Goal: Task Accomplishment & Management: Use online tool/utility

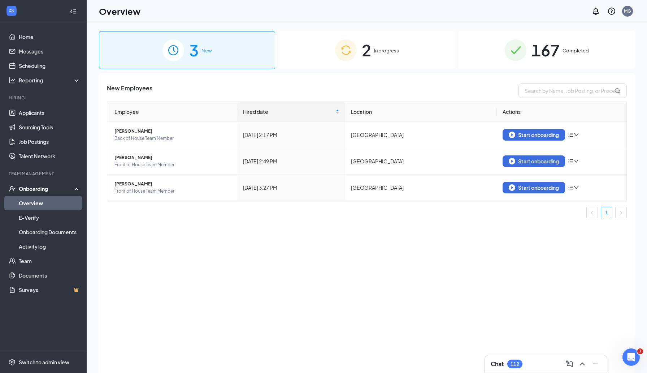
click at [333, 60] on div "2 In progress" at bounding box center [367, 50] width 176 height 38
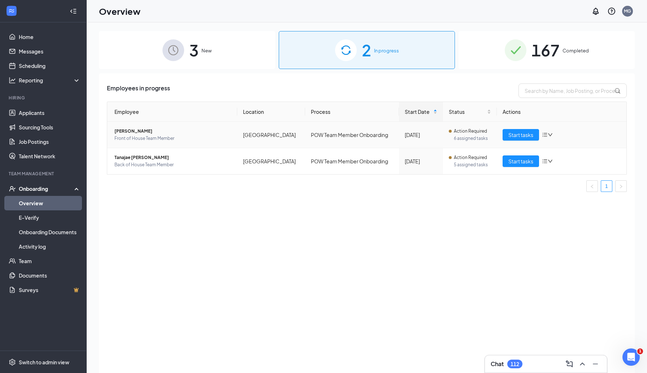
click at [146, 131] on span "[PERSON_NAME]" at bounding box center [173, 131] width 117 height 7
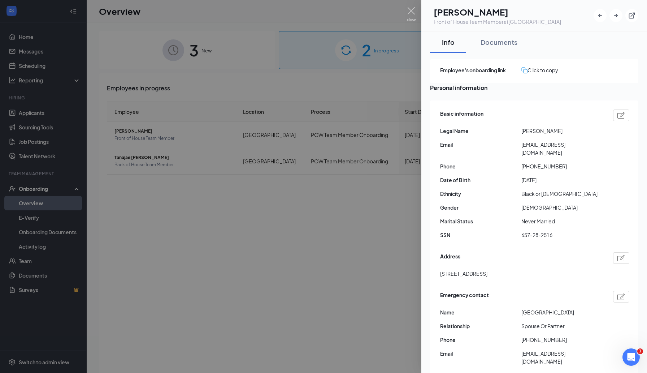
click at [361, 234] on div at bounding box center [323, 186] width 647 height 373
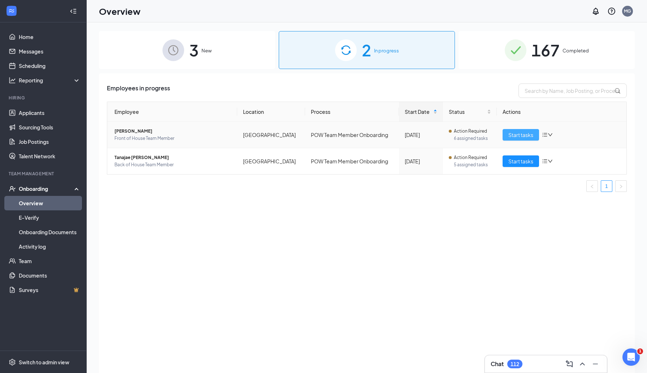
click at [527, 139] on button "Start tasks" at bounding box center [521, 135] width 36 height 12
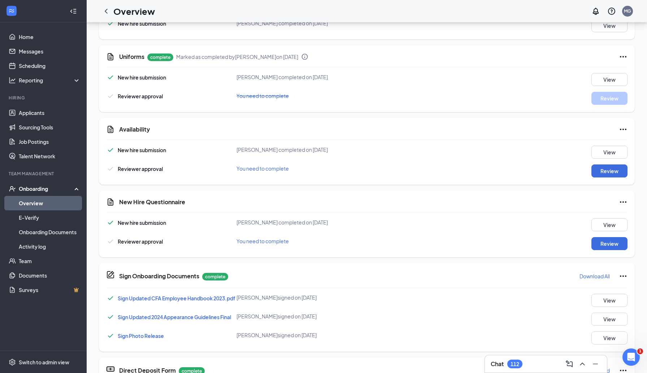
scroll to position [76, 0]
click at [612, 172] on button "Review" at bounding box center [610, 170] width 36 height 13
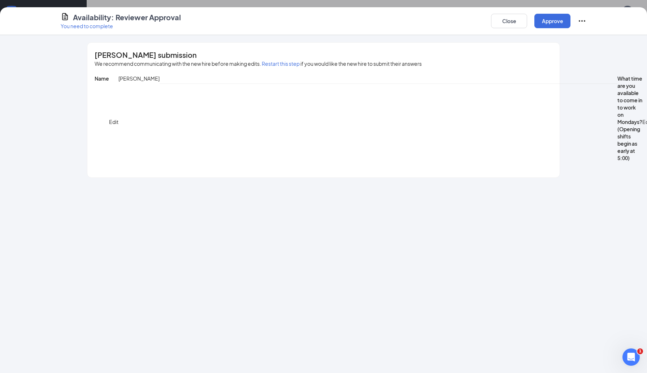
scroll to position [175, 0]
click at [515, 17] on button "Close" at bounding box center [509, 21] width 36 height 14
